Goal: Task Accomplishment & Management: Manage account settings

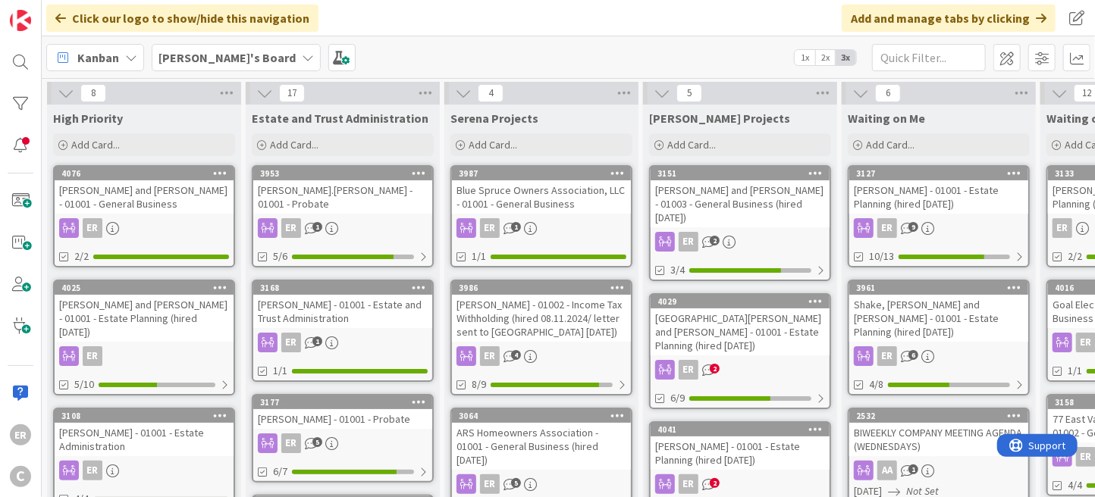
click at [154, 309] on div "[PERSON_NAME] and [PERSON_NAME] - 01001 - Estate Planning (hired [DATE])" at bounding box center [144, 318] width 179 height 47
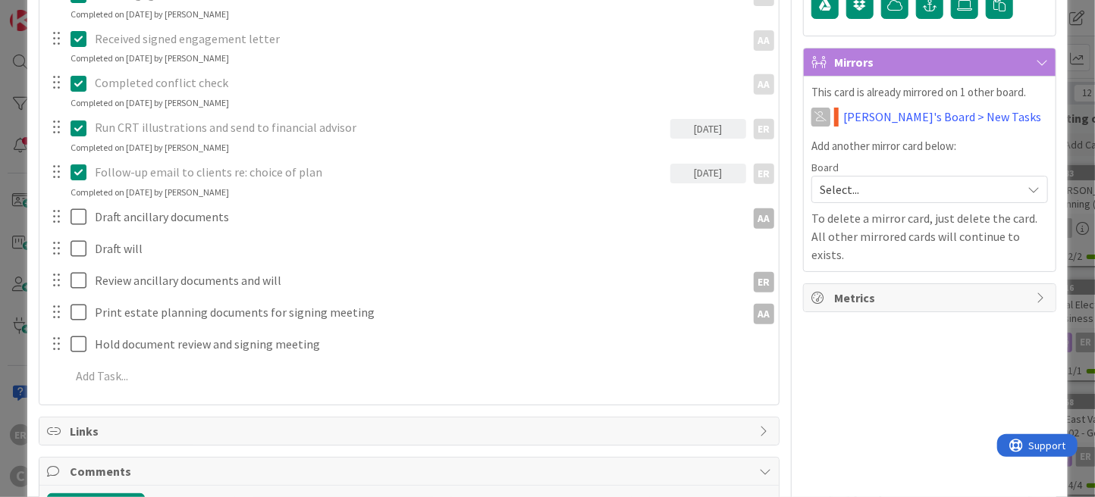
scroll to position [378, 0]
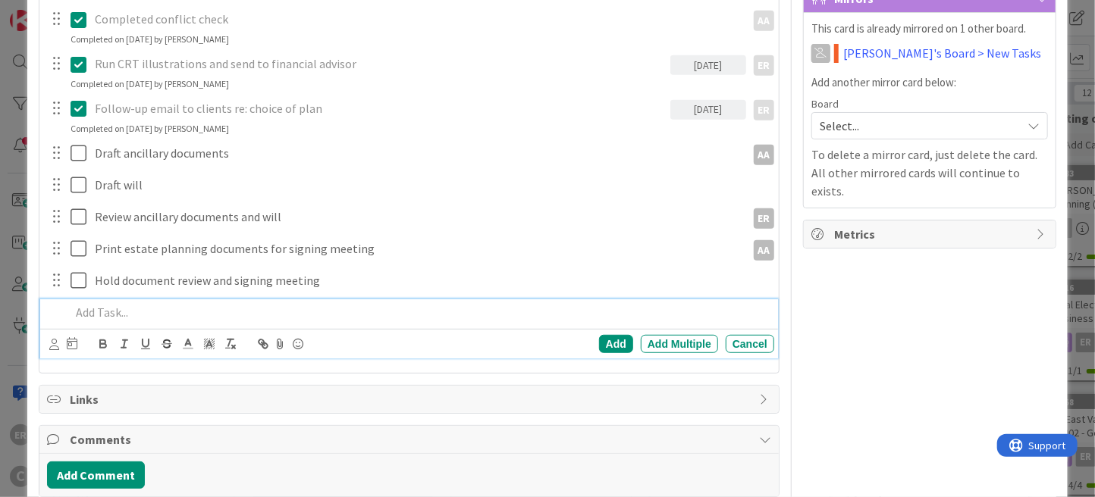
click at [124, 314] on p at bounding box center [420, 312] width 698 height 17
click at [54, 340] on icon at bounding box center [54, 344] width 10 height 11
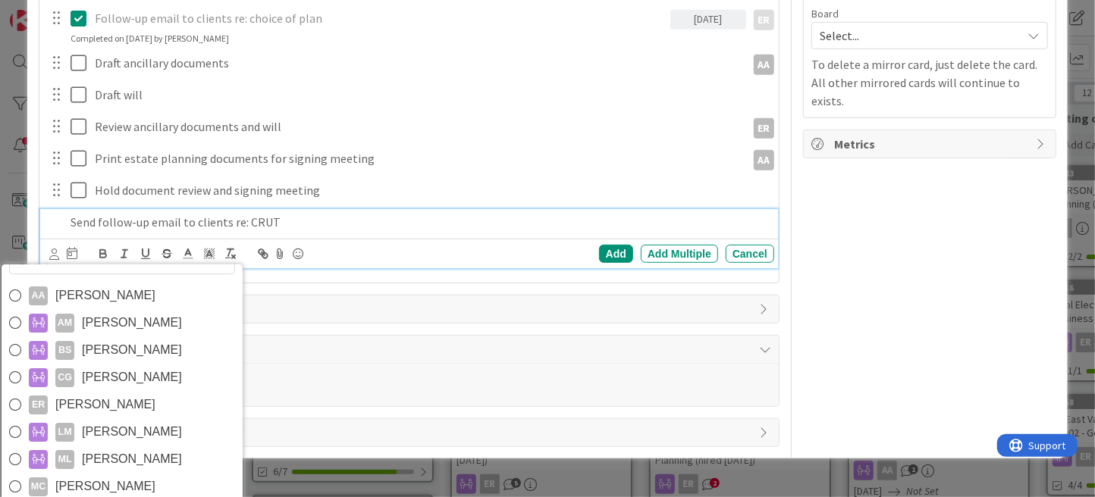
scroll to position [531, 0]
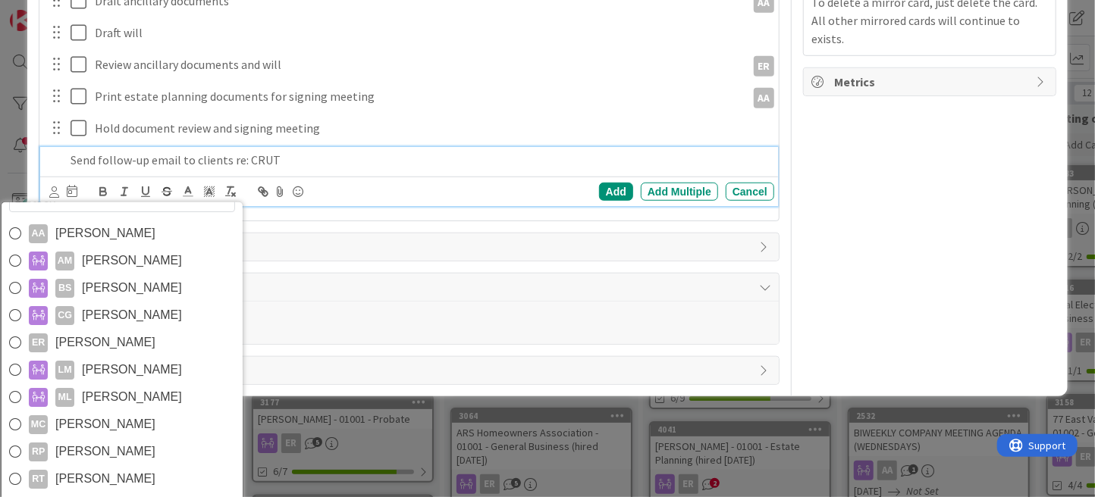
drag, startPoint x: 169, startPoint y: 347, endPoint x: 158, endPoint y: 333, distance: 17.8
click at [169, 347] on link "ER [PERSON_NAME]" at bounding box center [122, 342] width 241 height 27
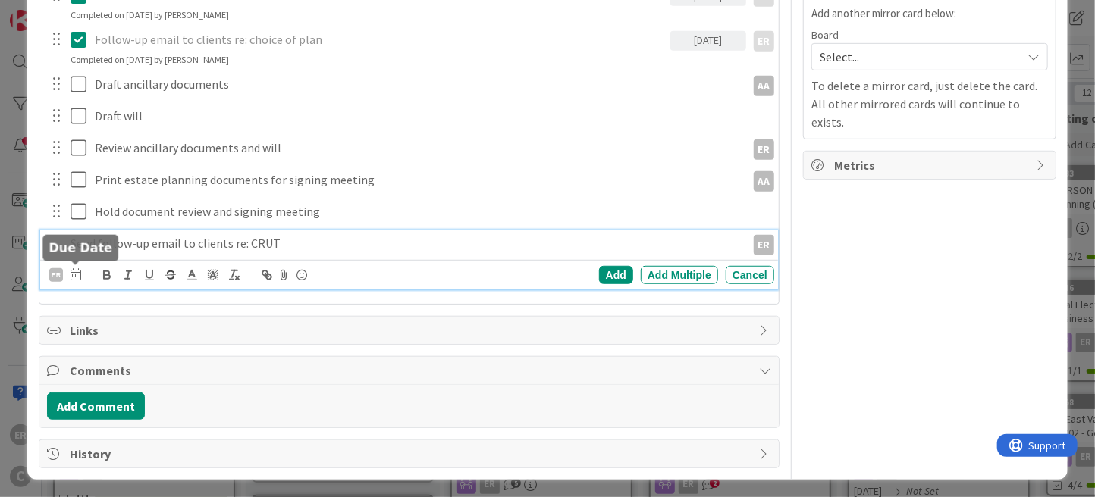
click at [76, 274] on icon at bounding box center [76, 274] width 11 height 12
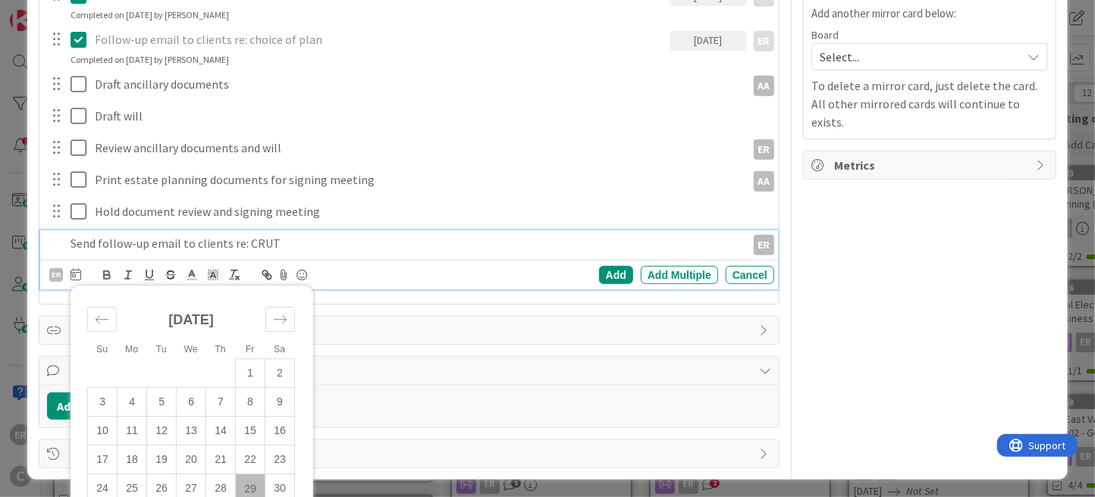
click at [248, 487] on td "29" at bounding box center [251, 489] width 30 height 29
click at [601, 273] on div "Add" at bounding box center [616, 275] width 34 height 18
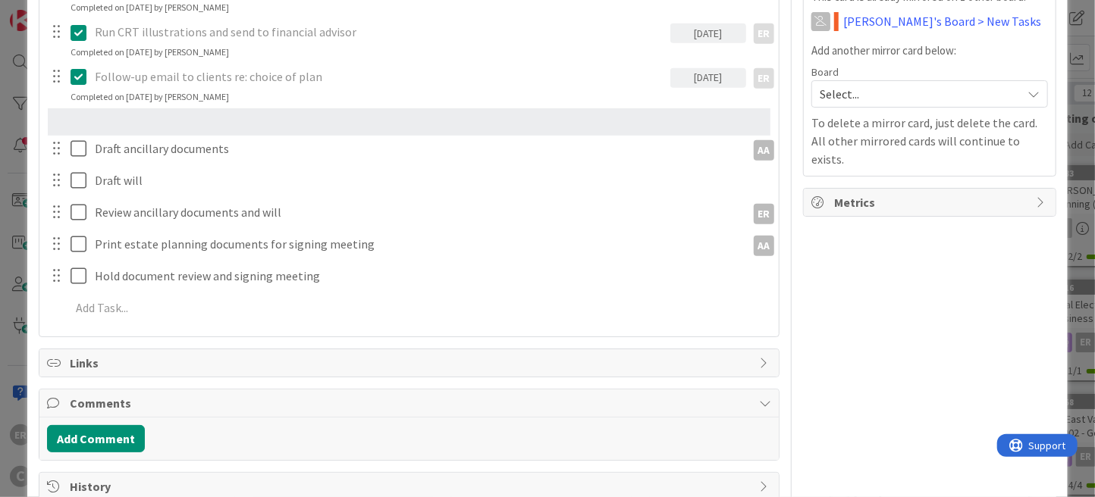
scroll to position [402, 0]
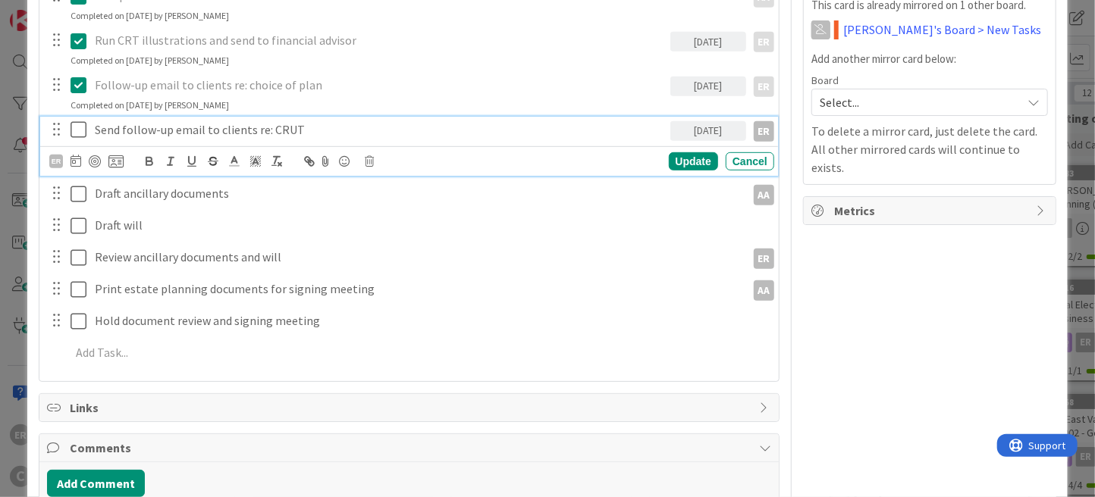
click at [79, 127] on icon at bounding box center [82, 130] width 23 height 18
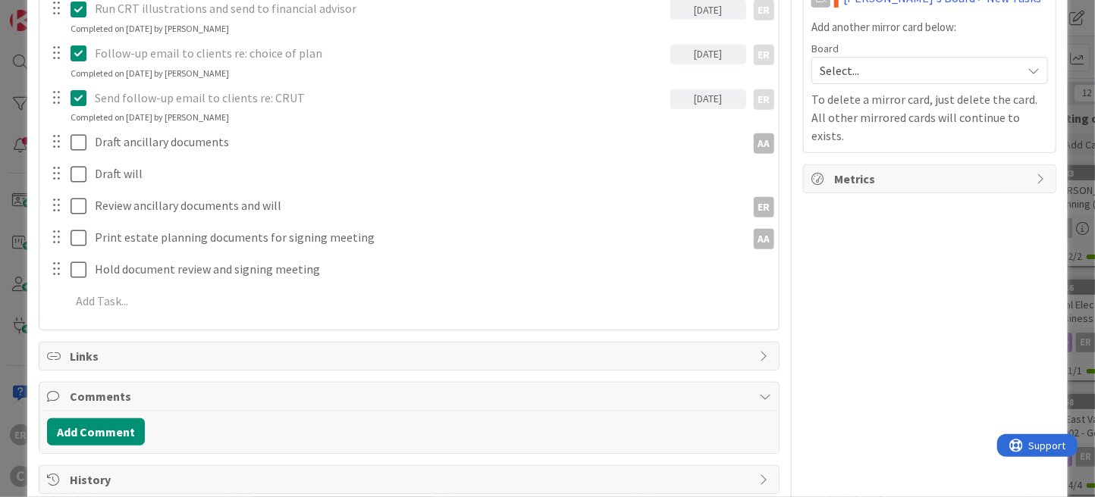
scroll to position [459, 0]
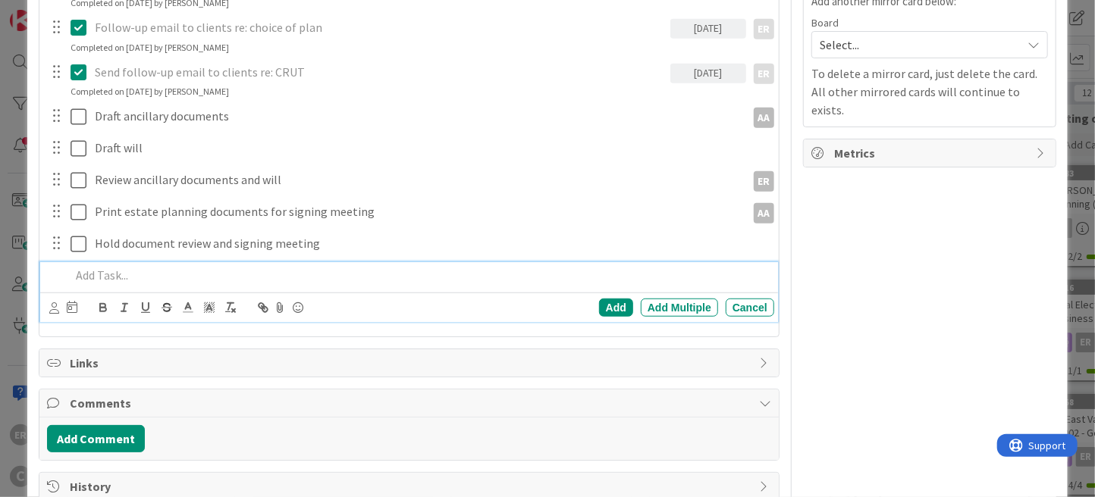
click at [173, 283] on div at bounding box center [419, 275] width 710 height 27
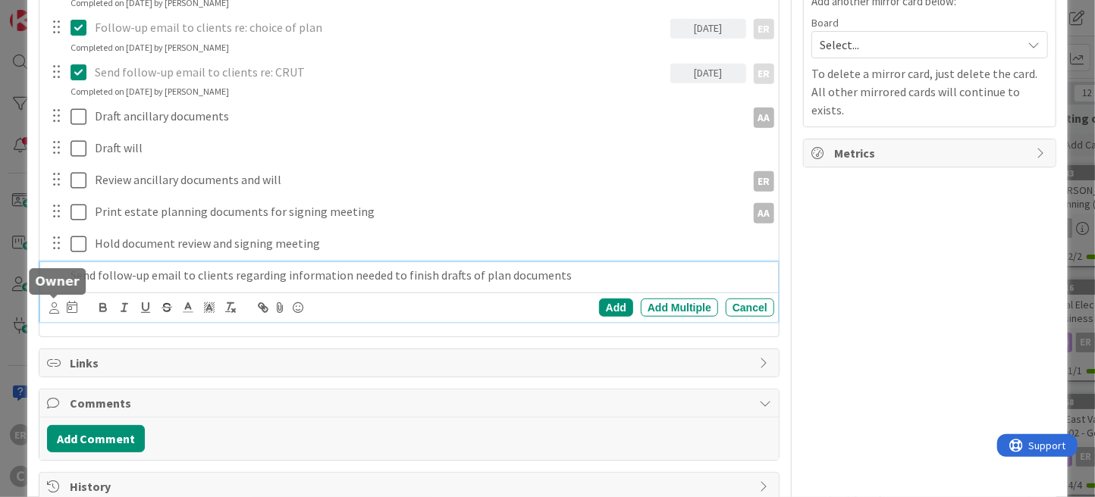
click at [52, 310] on icon at bounding box center [54, 308] width 10 height 11
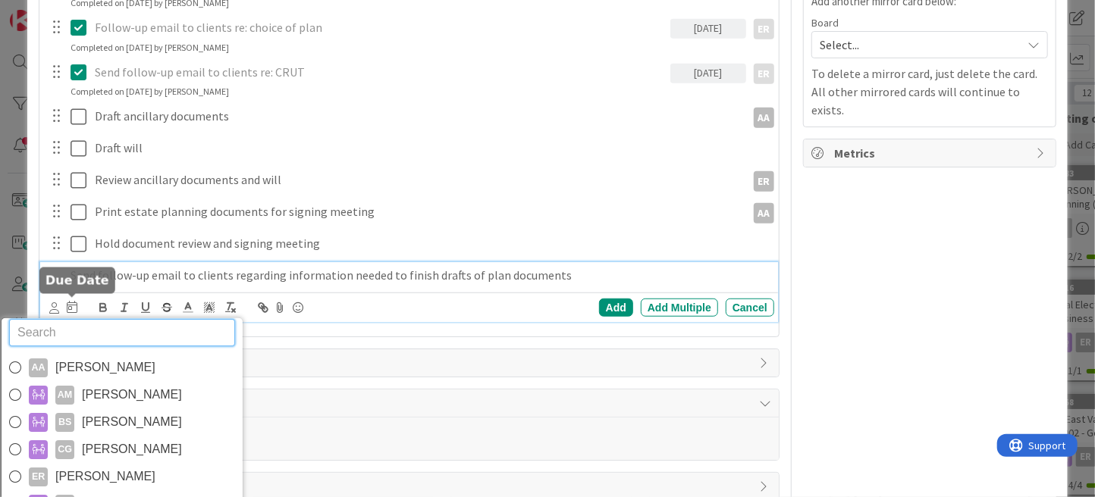
click at [72, 308] on icon at bounding box center [72, 307] width 11 height 12
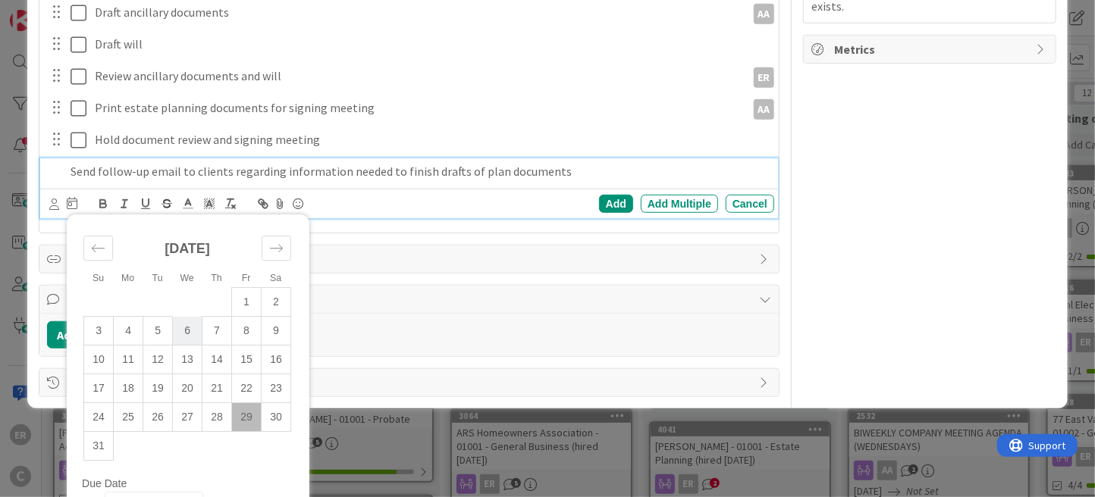
scroll to position [598, 0]
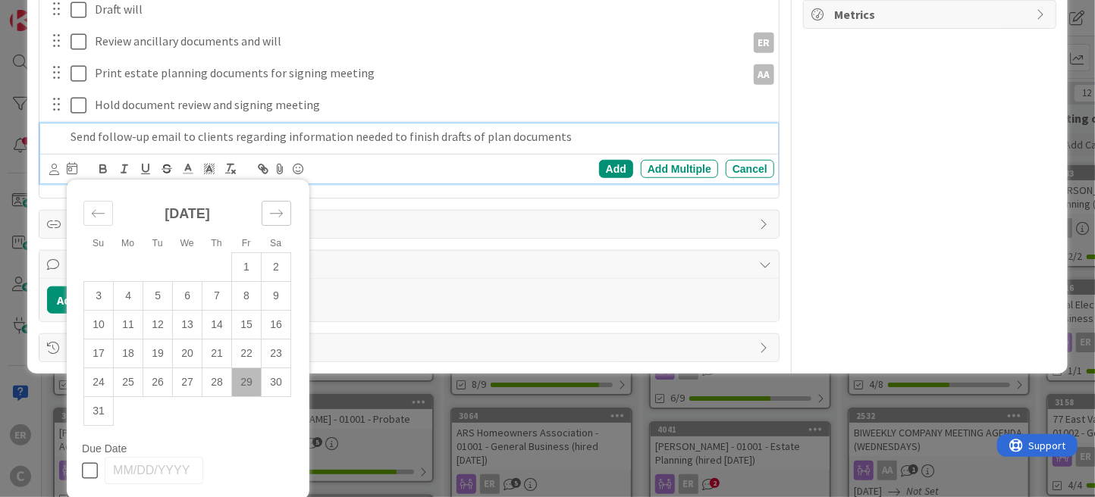
click at [278, 218] on div "Move forward to switch to the next month." at bounding box center [277, 213] width 30 height 25
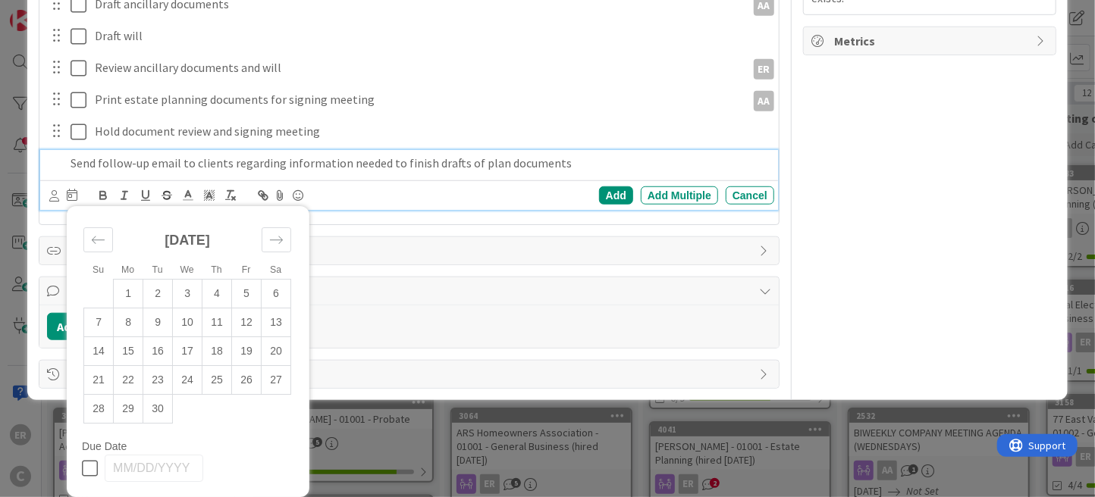
scroll to position [569, 0]
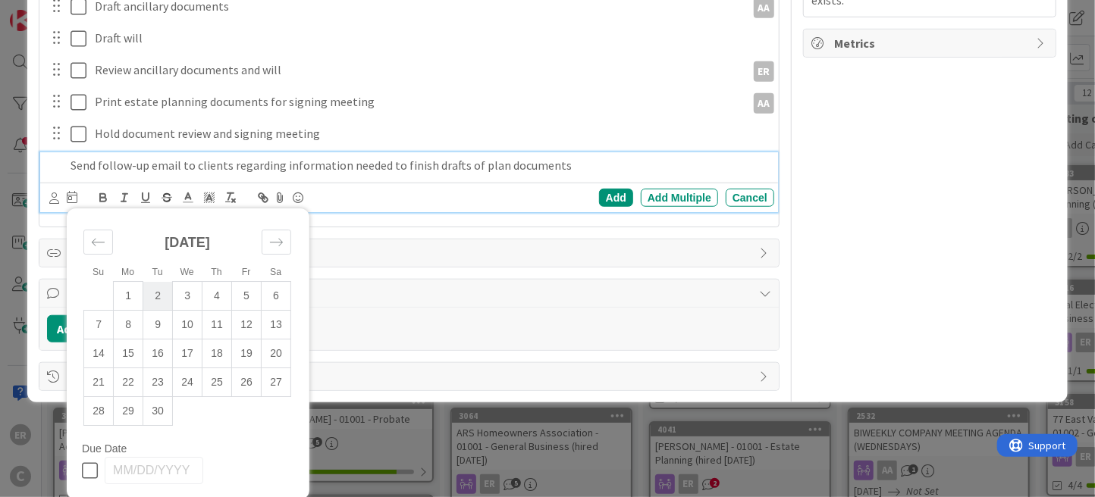
click at [159, 292] on td "2" at bounding box center [158, 296] width 30 height 29
click at [52, 198] on icon at bounding box center [54, 198] width 10 height 11
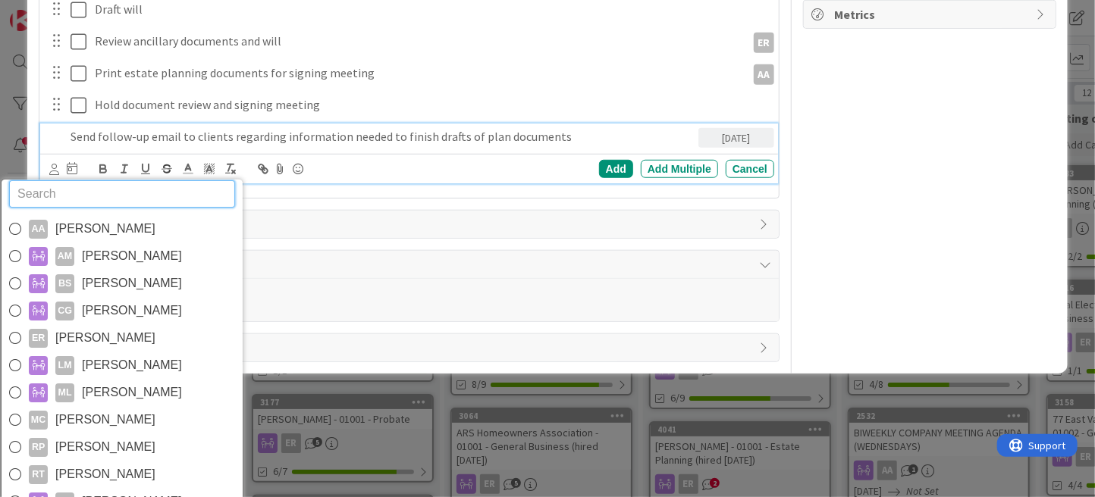
drag, startPoint x: 126, startPoint y: 342, endPoint x: 165, endPoint y: 321, distance: 44.4
click at [126, 342] on link "ER [PERSON_NAME]" at bounding box center [122, 338] width 241 height 27
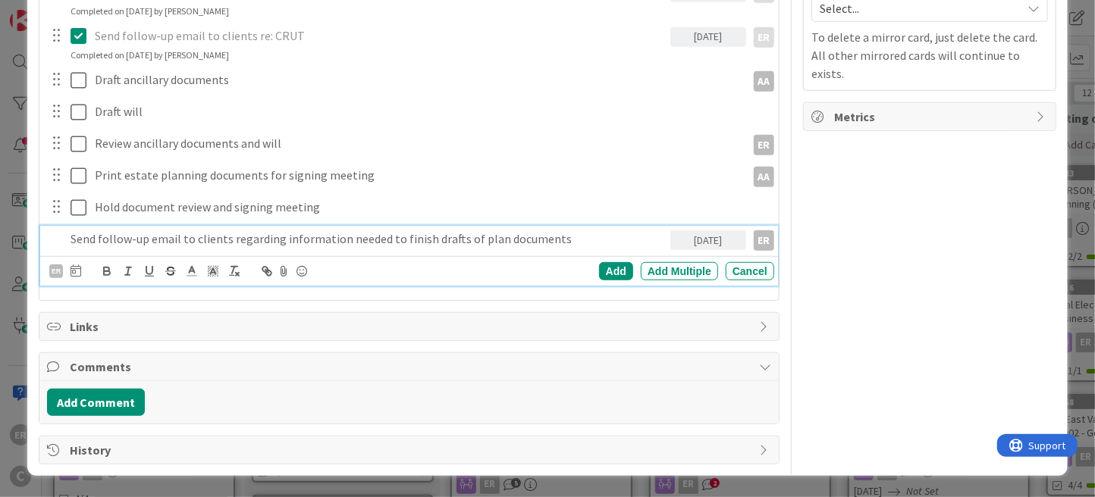
scroll to position [492, 0]
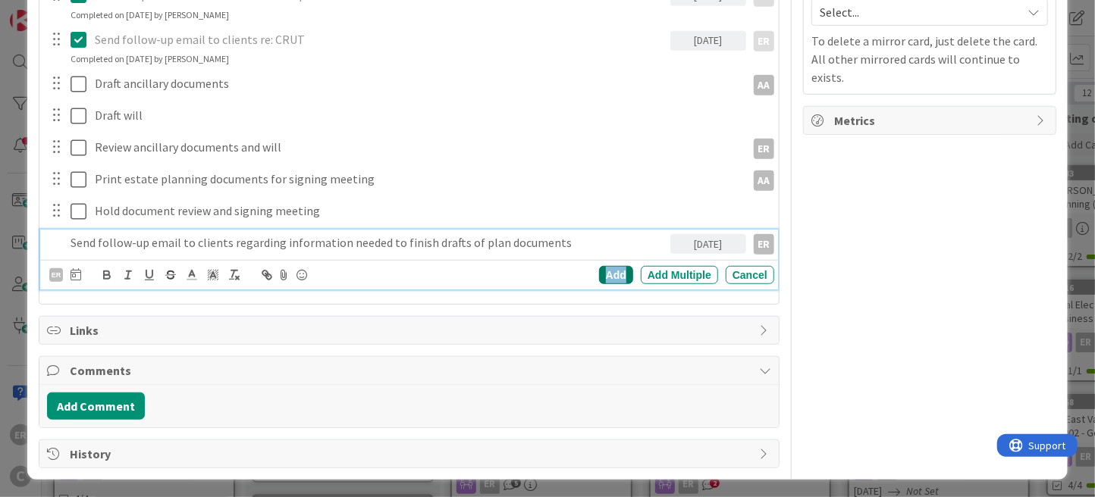
click at [609, 274] on div "Add" at bounding box center [616, 275] width 34 height 18
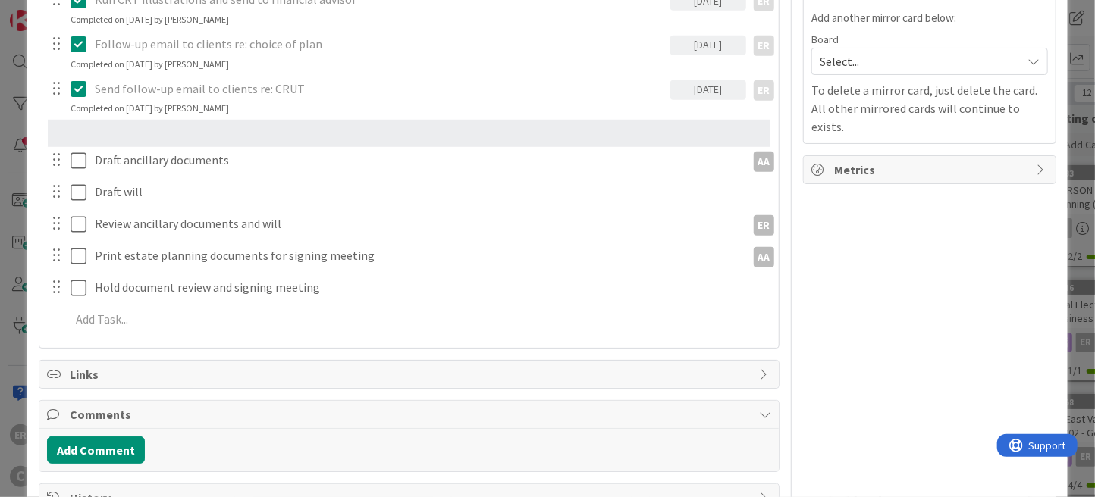
scroll to position [434, 0]
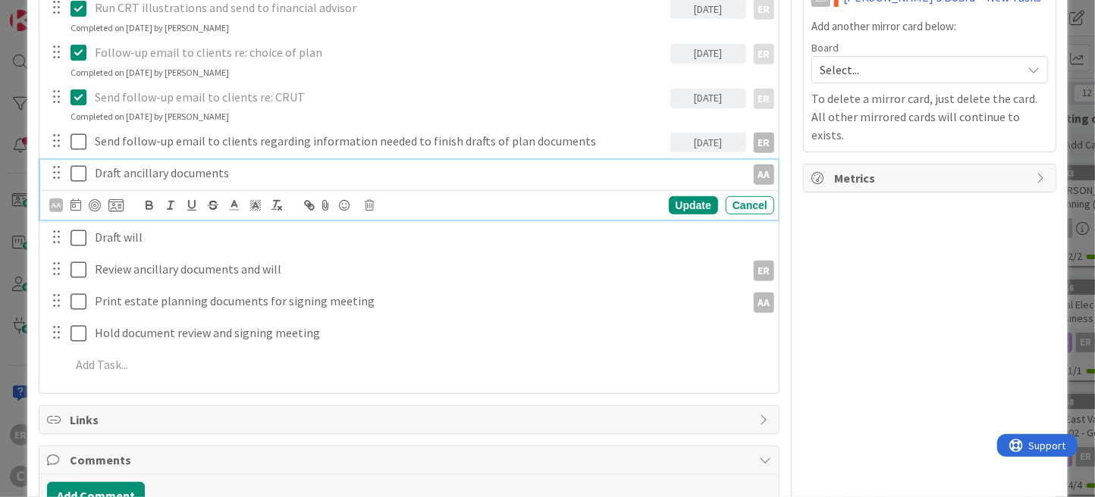
click at [185, 168] on p "Draft ancillary documents" at bounding box center [417, 173] width 644 height 17
click at [170, 171] on p "Draft ancillary documents" at bounding box center [417, 173] width 644 height 17
click at [324, 174] on p "Draft ancillary joint trust plan documents" at bounding box center [417, 173] width 644 height 17
click at [75, 202] on icon at bounding box center [76, 205] width 11 height 12
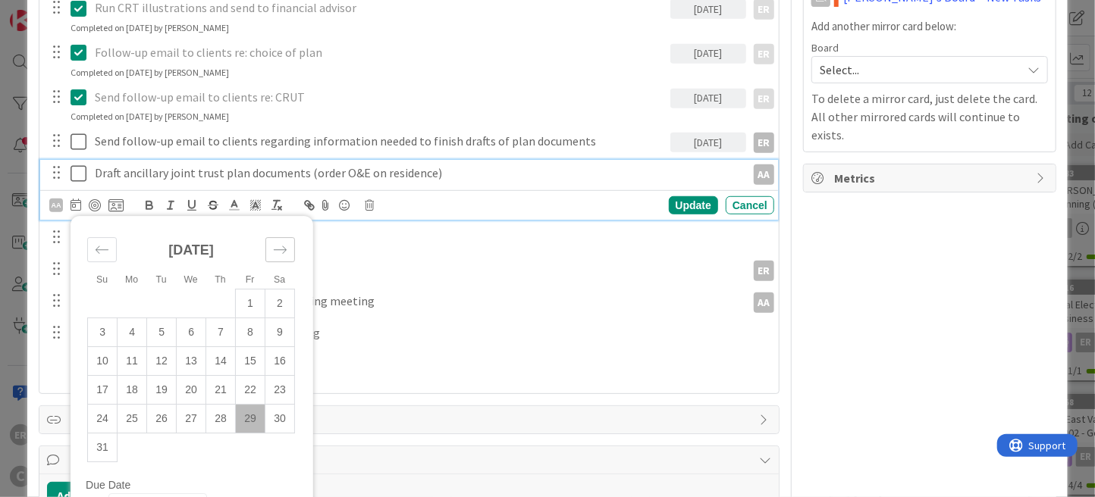
click at [271, 252] on div "Move forward to switch to the next month." at bounding box center [280, 249] width 30 height 25
click at [195, 299] on td "3" at bounding box center [192, 304] width 30 height 29
type input "[DATE]"
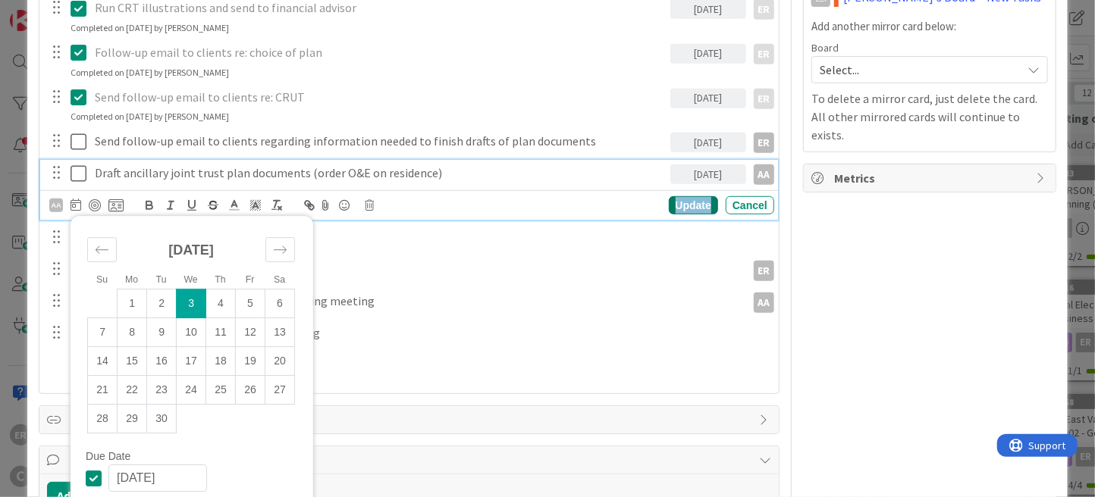
click at [675, 209] on div "Update" at bounding box center [693, 205] width 49 height 18
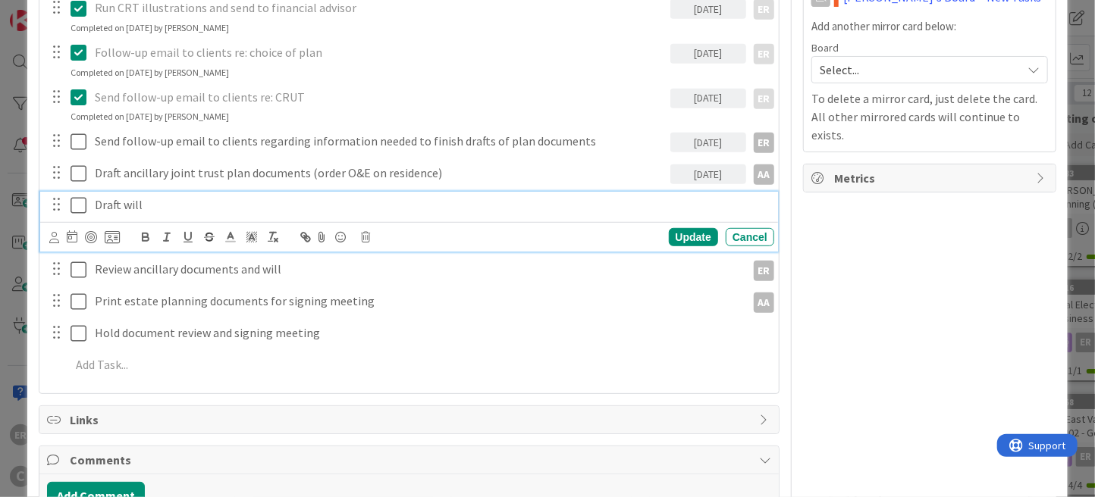
click at [161, 208] on p "Draft will" at bounding box center [431, 204] width 673 height 17
drag, startPoint x: 146, startPoint y: 206, endPoint x: 121, endPoint y: 205, distance: 25.0
click at [121, 205] on p "Draft will" at bounding box center [431, 204] width 673 height 17
click at [71, 237] on icon at bounding box center [72, 237] width 11 height 12
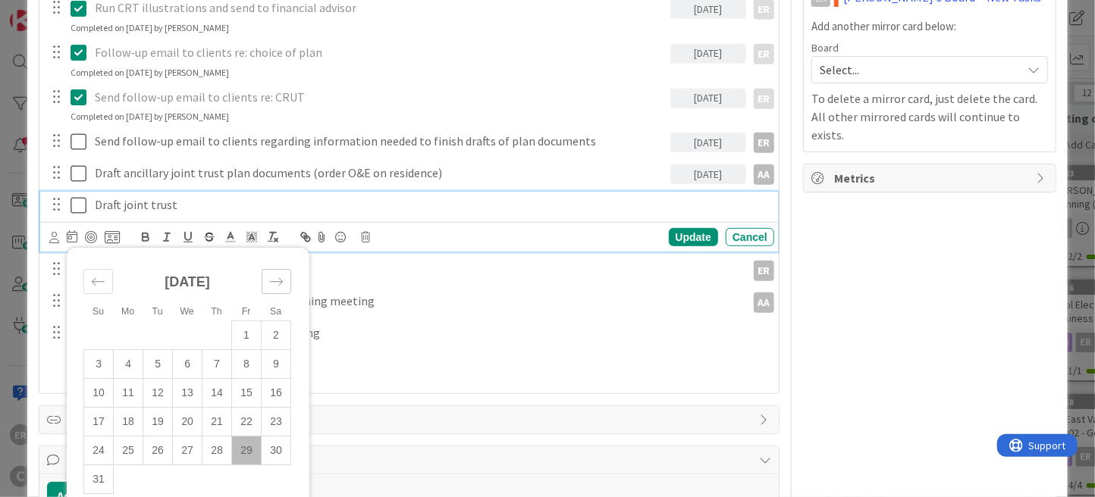
click at [281, 284] on icon "Move forward to switch to the next month." at bounding box center [276, 281] width 14 height 14
click at [188, 362] on td "10" at bounding box center [188, 364] width 30 height 29
type input "[DATE]"
click at [677, 241] on div "Update" at bounding box center [693, 237] width 49 height 18
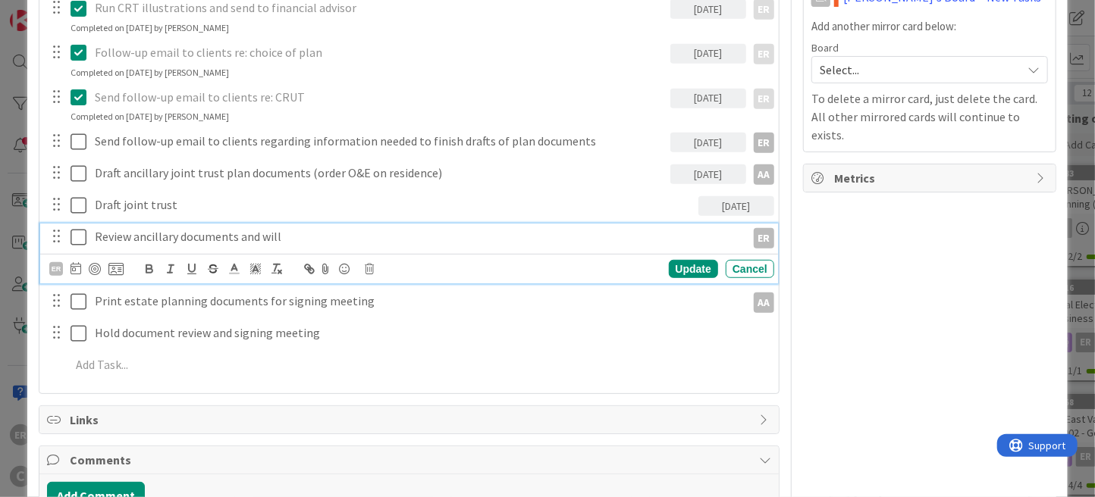
click at [281, 243] on p "Review ancillary documents and will" at bounding box center [417, 236] width 644 height 17
drag, startPoint x: 283, startPoint y: 241, endPoint x: 265, endPoint y: 240, distance: 18.2
click at [265, 240] on p "Review ancillary documents and will" at bounding box center [417, 236] width 644 height 17
click at [363, 386] on div "Add Checklist Open & Closed Only Open All Only Mine Estate Planning Checklist N…" at bounding box center [408, 88] width 739 height 612
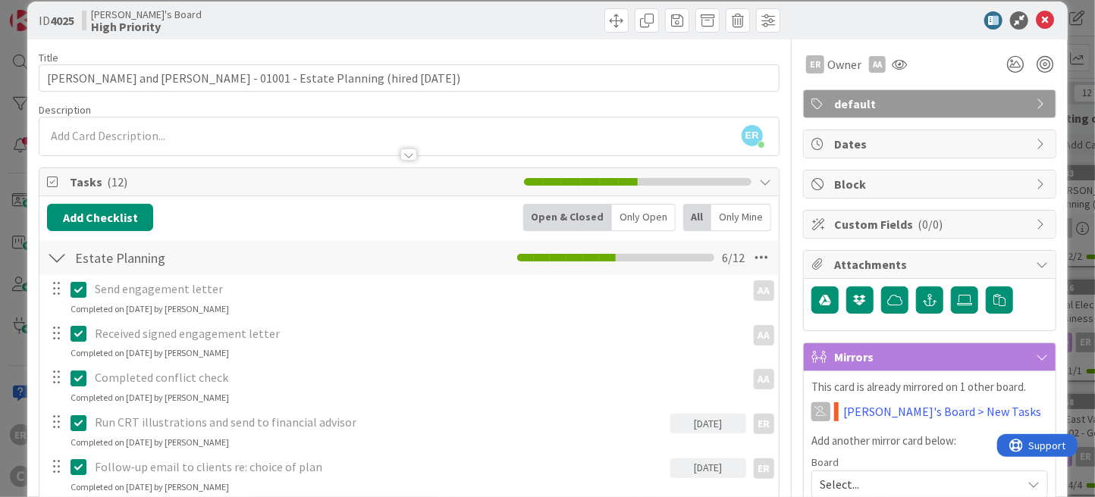
scroll to position [0, 0]
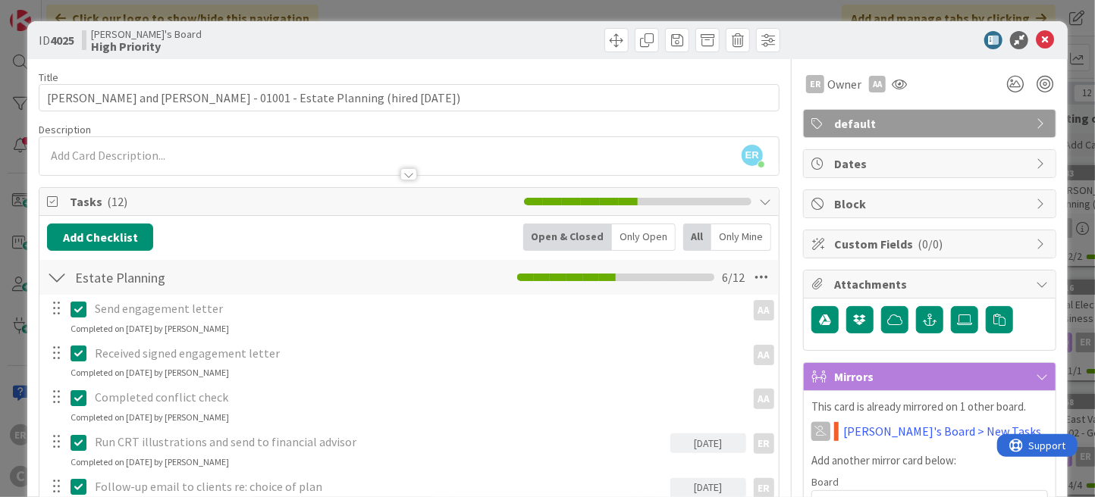
click at [262, 156] on div "ER [PERSON_NAME] just joined" at bounding box center [408, 156] width 739 height 38
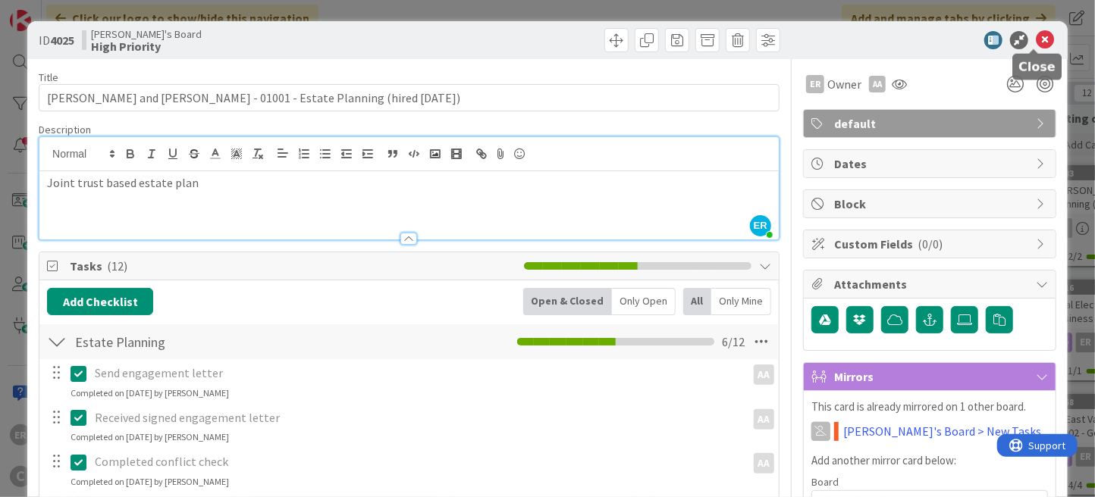
click at [1040, 43] on icon at bounding box center [1045, 40] width 18 height 18
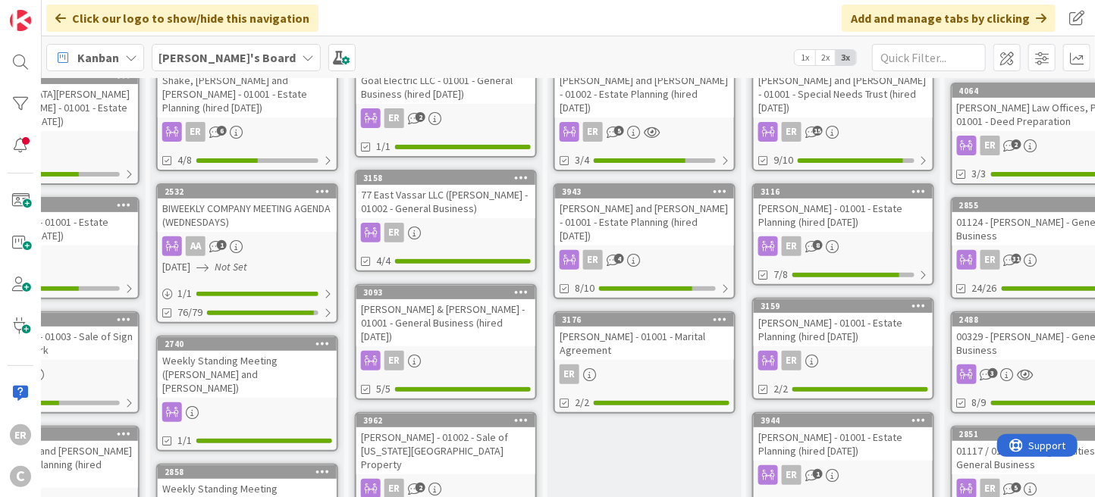
scroll to position [227, 692]
